Goal: Task Accomplishment & Management: Use online tool/utility

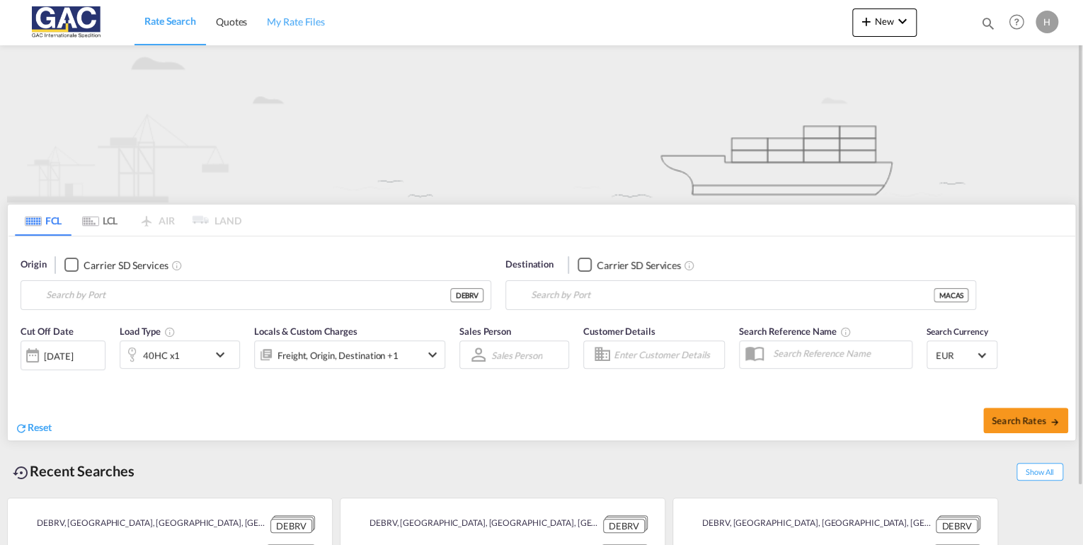
type input "[GEOGRAPHIC_DATA], DEBRV"
type input "[GEOGRAPHIC_DATA], MACAS"
click at [890, 8] on div "New Rates Ratecard Ratesheet Quote Quotes Help Resources Product Release H My P…" at bounding box center [957, 22] width 210 height 44
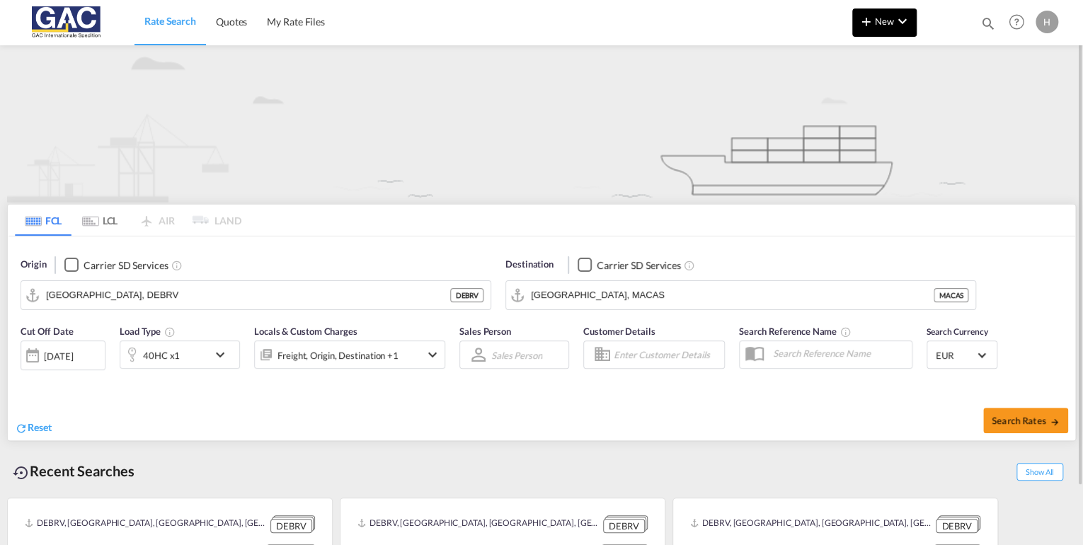
click at [888, 16] on span "New" at bounding box center [884, 21] width 53 height 11
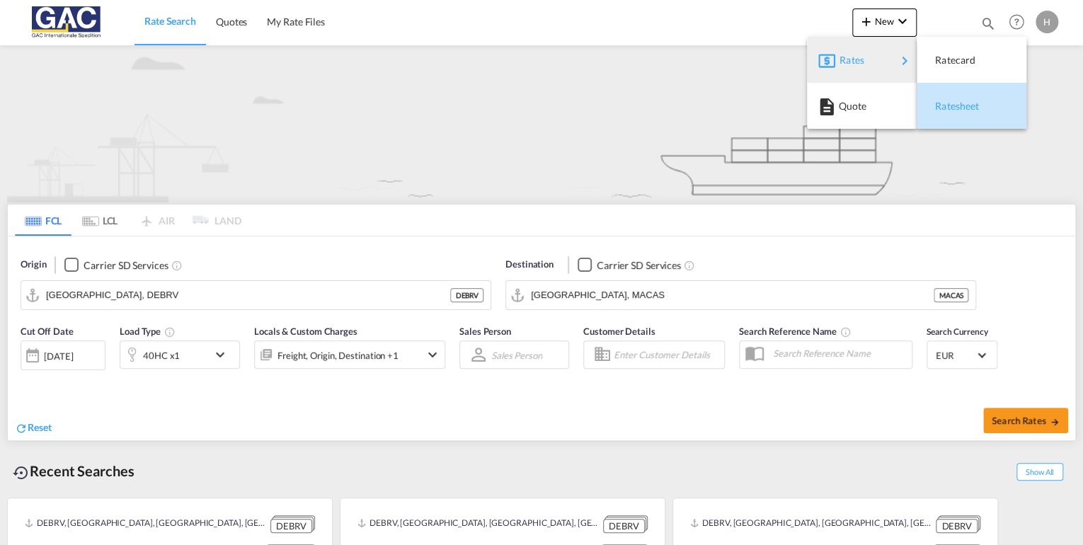
click at [951, 105] on span "Ratesheet" at bounding box center [943, 106] width 16 height 28
